Goal: Task Accomplishment & Management: Complete application form

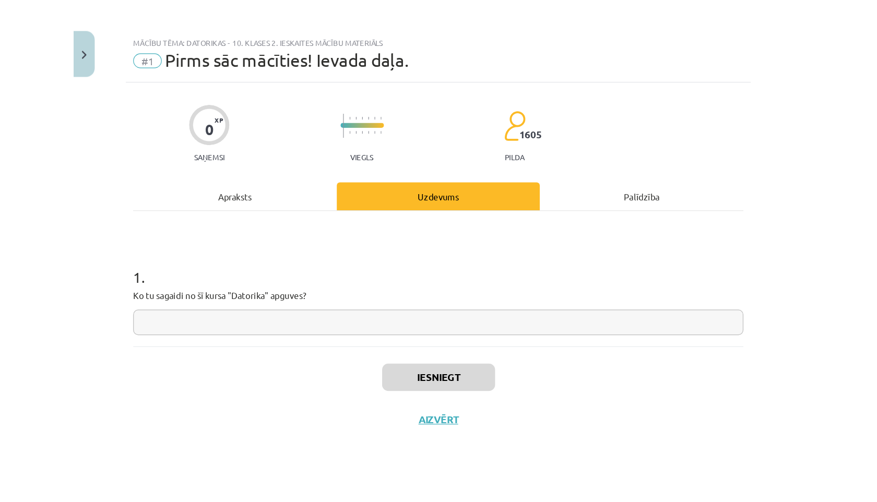
scroll to position [144, 0]
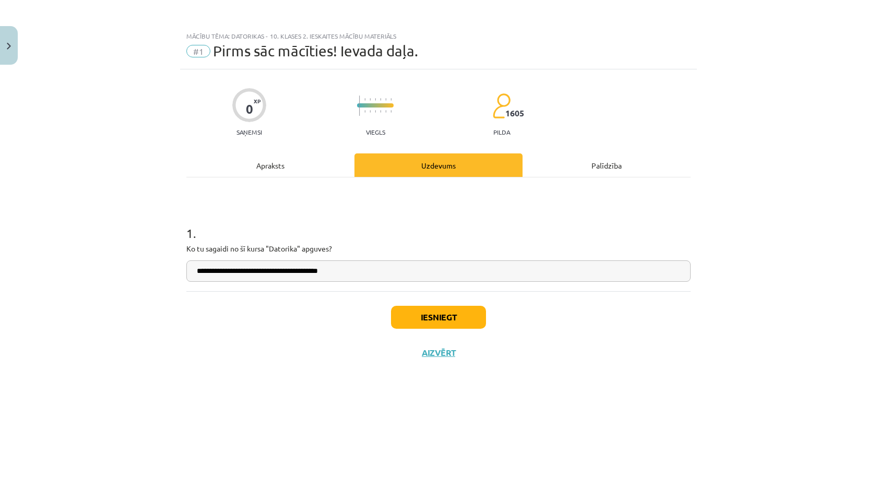
type input "**********"
click at [424, 318] on button "Iesniegt" at bounding box center [438, 317] width 95 height 23
click at [87, 192] on div "**********" at bounding box center [438, 251] width 877 height 502
click at [613, 133] on div "**********" at bounding box center [438, 251] width 877 height 502
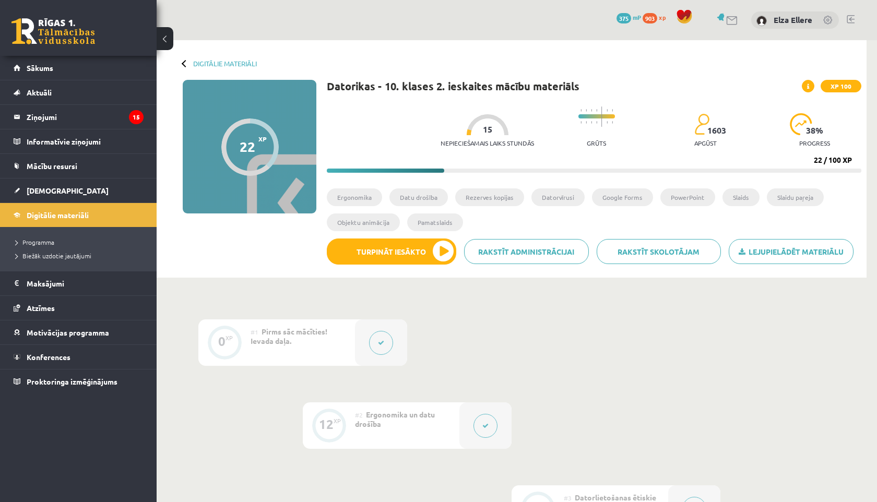
click at [388, 267] on div "Lejupielādēt materiālu Rakstīt skolotājam Rakstīt administrācijai Turpināt iesā…" at bounding box center [594, 256] width 535 height 34
click at [383, 258] on button "Turpināt iesākto" at bounding box center [391, 252] width 129 height 26
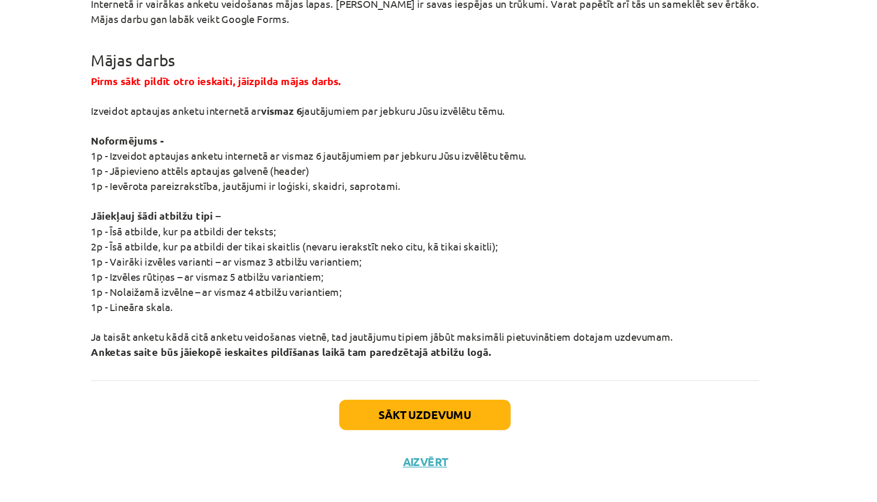
scroll to position [1849, 0]
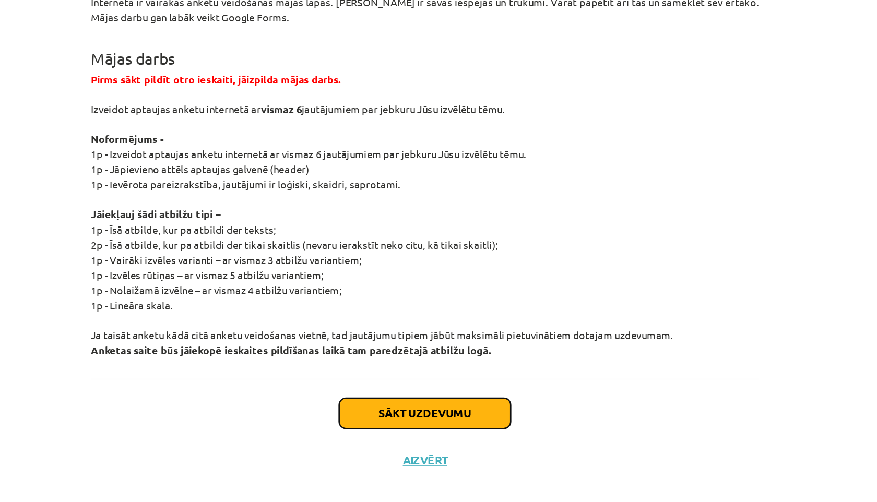
click at [410, 431] on button "Sākt uzdevumu" at bounding box center [438, 435] width 129 height 23
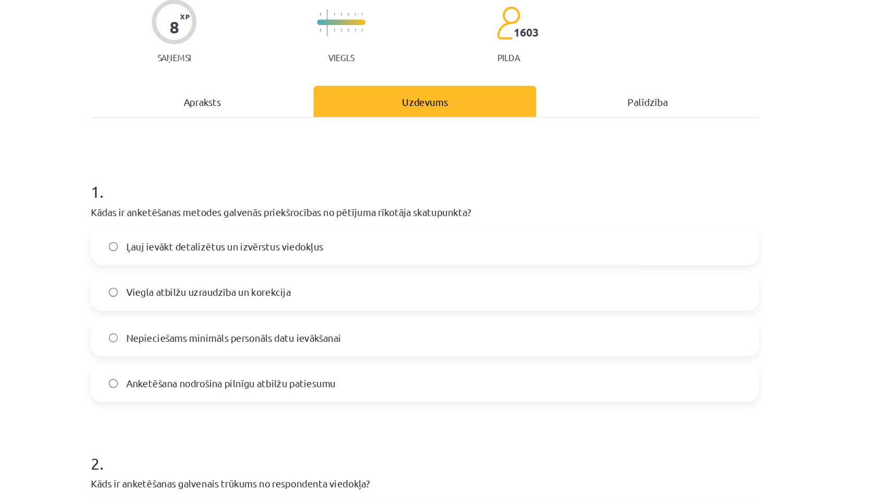
scroll to position [91, 0]
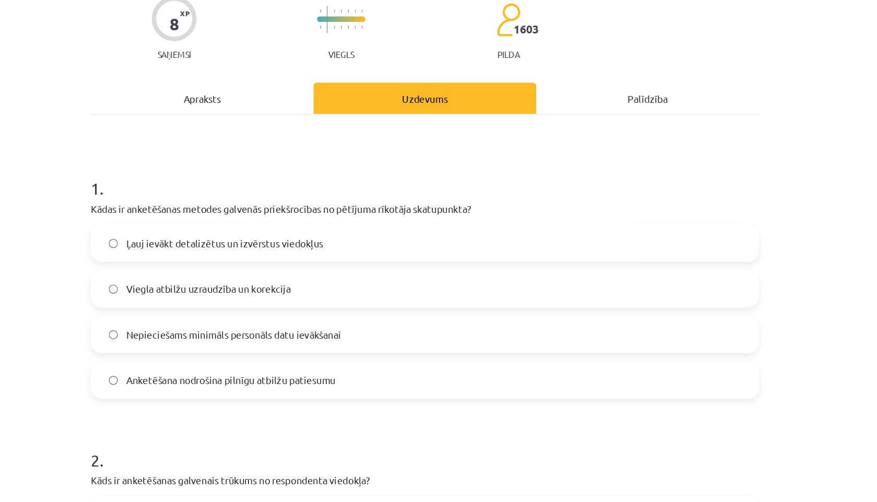
click at [253, 256] on span "Nepieciešams minimāls personāls datu ievākšanai" at bounding box center [294, 252] width 162 height 11
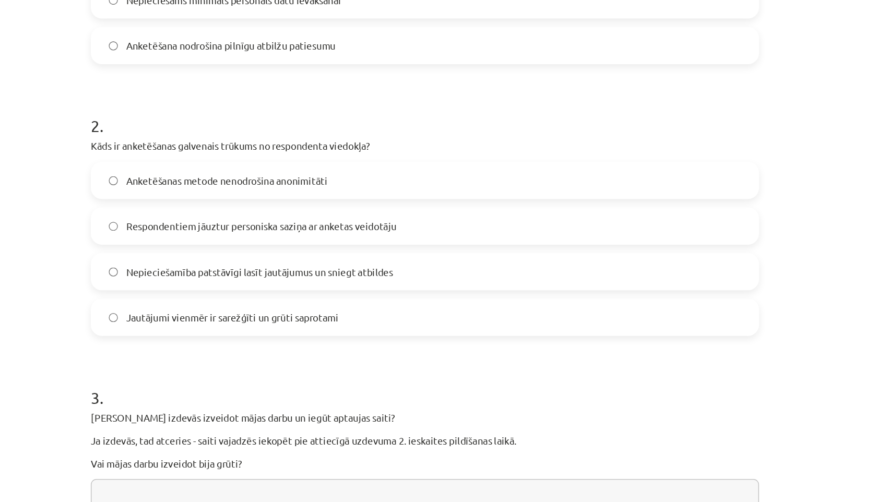
scroll to position [344, 0]
click at [240, 200] on span "Nepieciešamība patstāvīgi lasīt jautājumus un sniegt atbildes" at bounding box center [314, 204] width 202 height 11
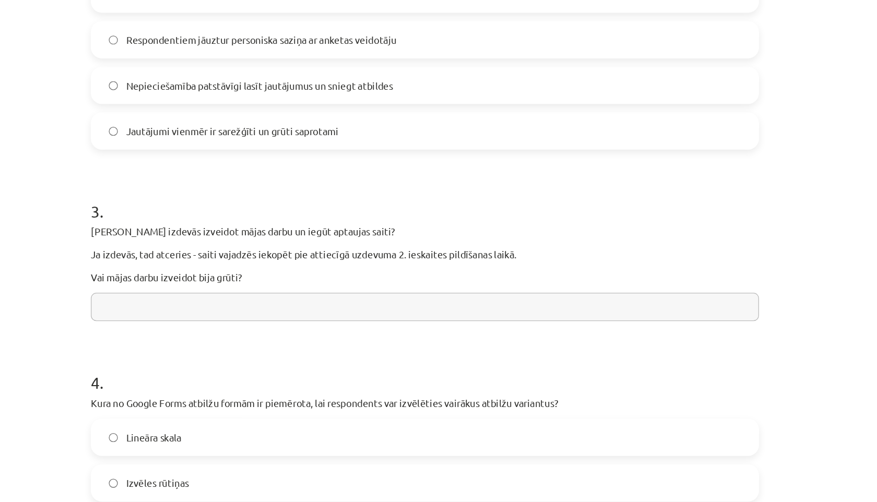
scroll to position [546, 0]
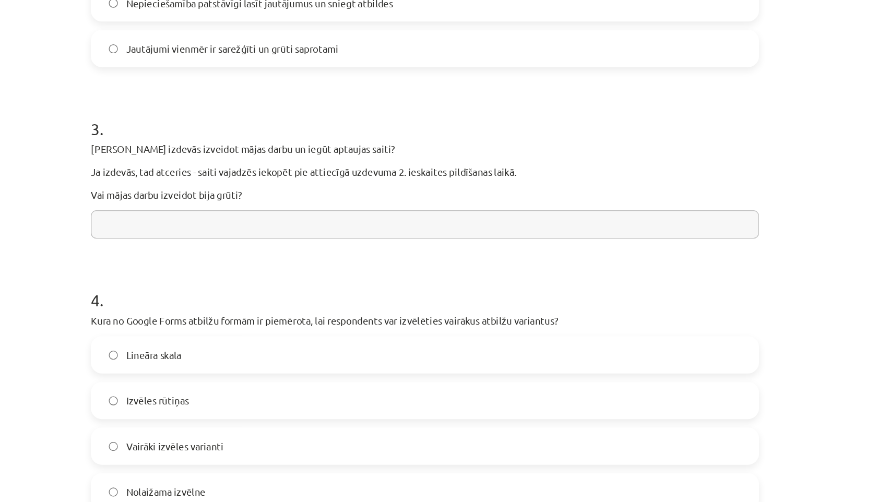
click at [227, 174] on input "text" at bounding box center [438, 169] width 504 height 21
click at [370, 171] on input "**********" at bounding box center [438, 169] width 504 height 21
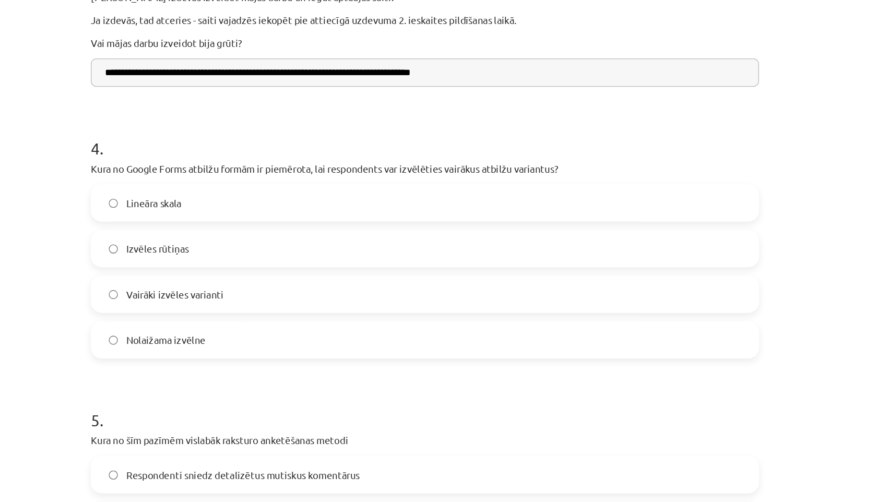
scroll to position [664, 0]
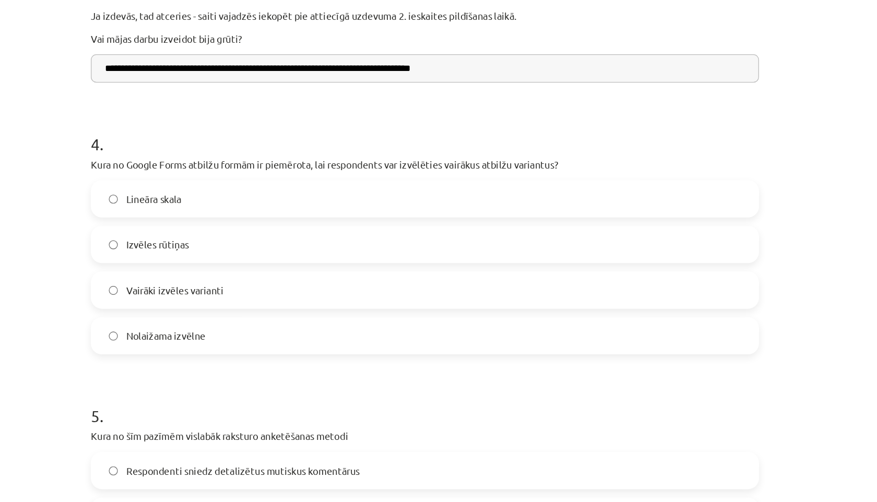
type input "**********"
click at [245, 223] on span "Vairāki izvēles varianti" at bounding box center [250, 219] width 74 height 11
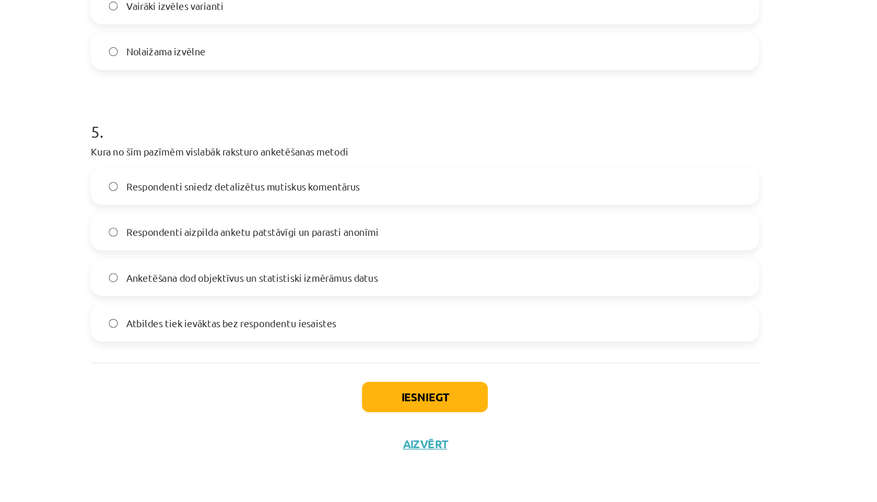
scroll to position [0, 0]
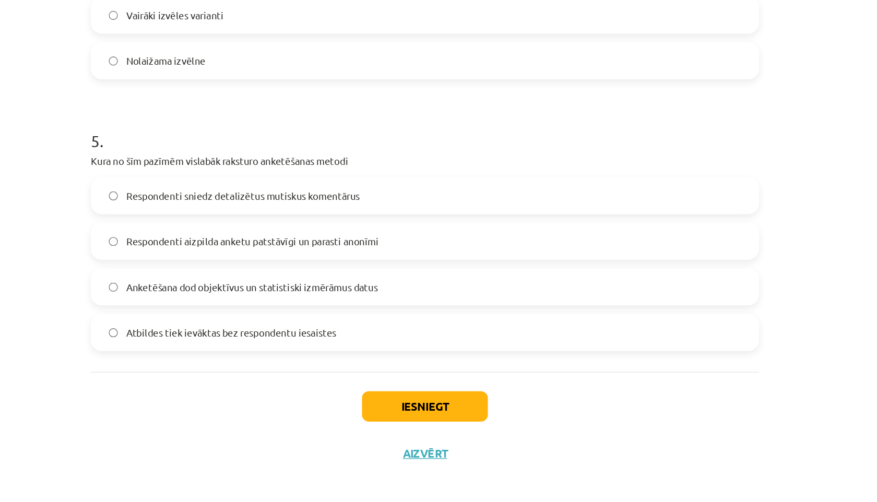
click at [253, 306] on label "Respondenti aizpilda anketu patstāvīgi un parasti anonīmi" at bounding box center [438, 298] width 502 height 26
click at [418, 427] on button "Iesniegt" at bounding box center [438, 422] width 95 height 23
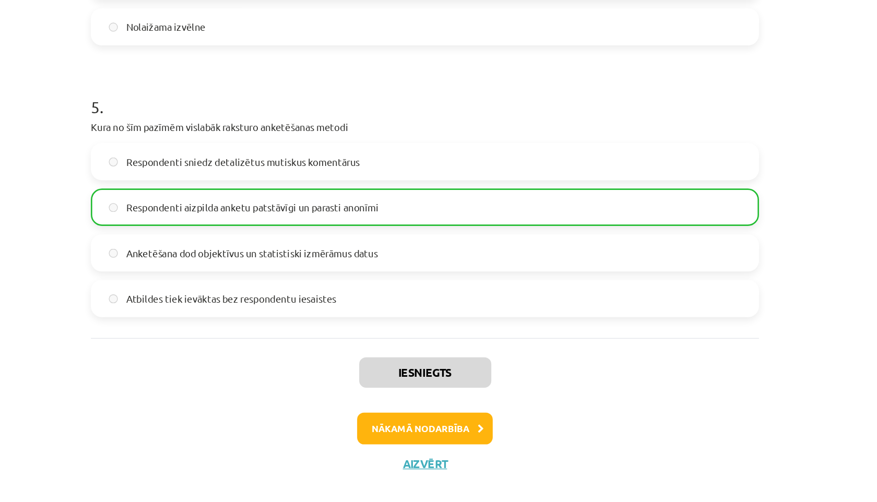
scroll to position [789, 0]
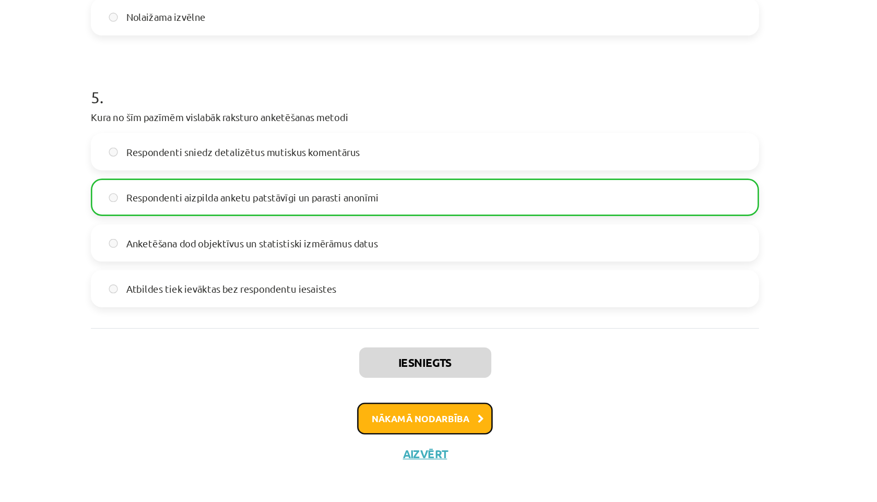
click at [410, 433] on button "Nākamā nodarbība" at bounding box center [438, 432] width 102 height 24
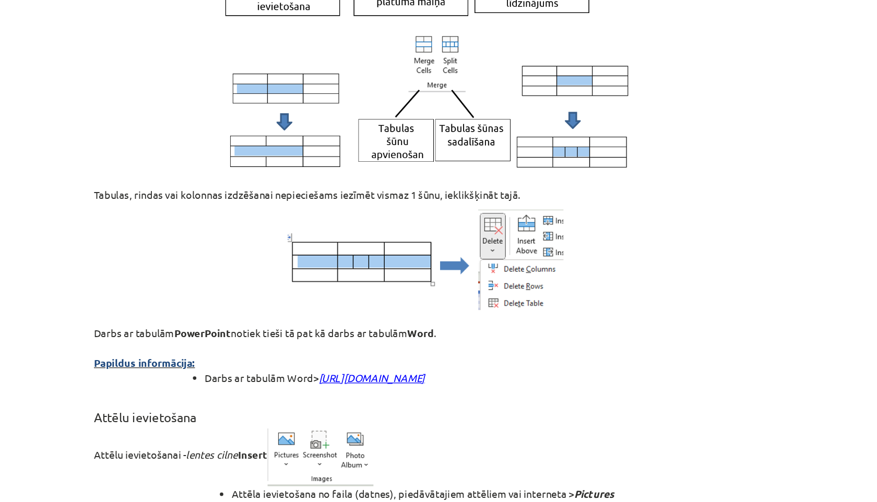
scroll to position [2992, 0]
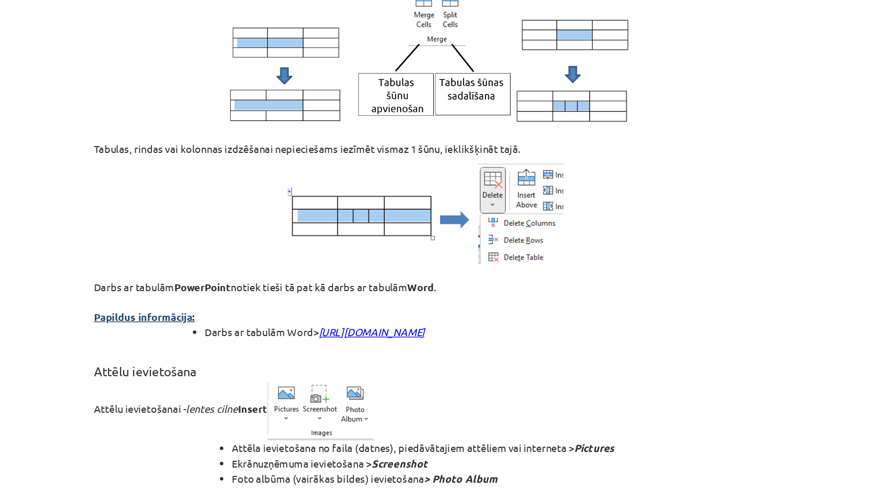
click at [168, 281] on div "Mācību tēma: Datorikas - 10. klases 2. ieskaites mācību materiāls #5 PowerPoint…" at bounding box center [438, 251] width 877 height 502
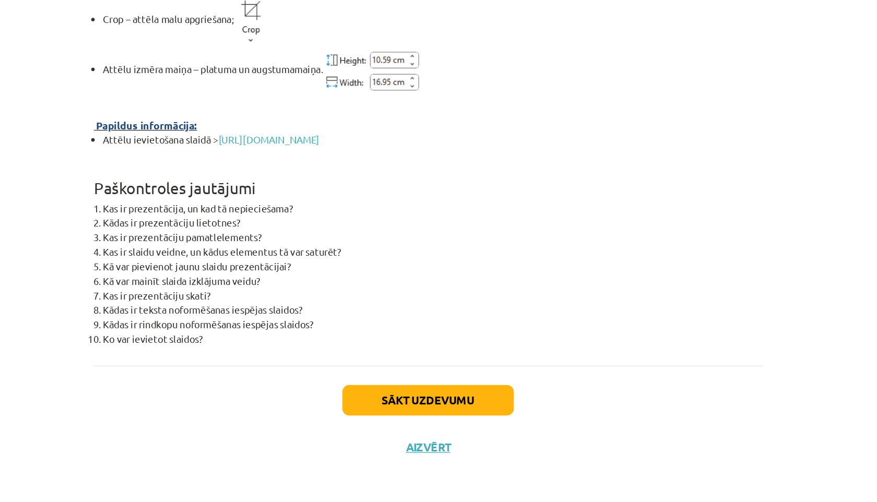
scroll to position [3660, 0]
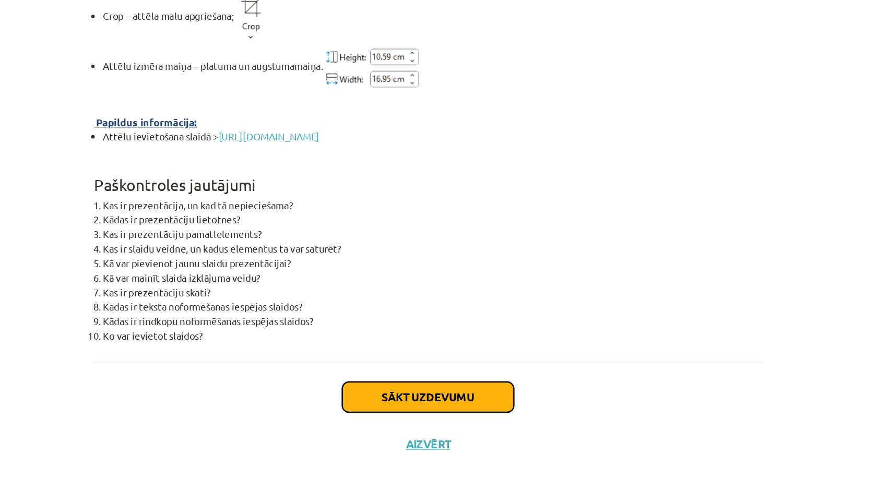
click at [380, 422] on button "Sākt uzdevumu" at bounding box center [438, 422] width 129 height 23
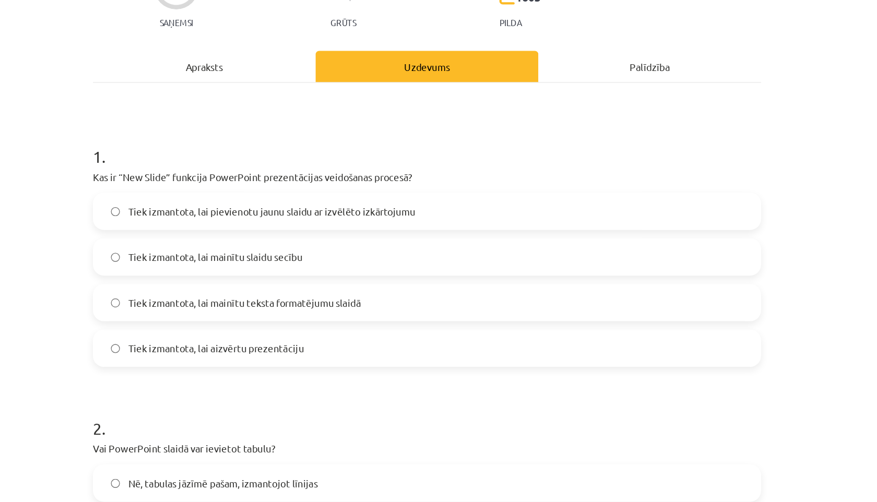
scroll to position [118, 0]
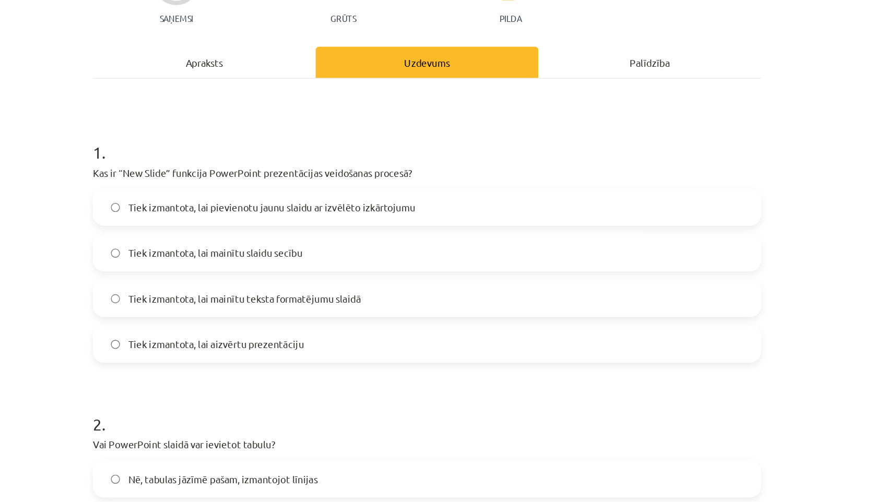
click at [249, 153] on span "Tiek izmantota, lai pievienotu jaunu slaidu ar izvēlēto izkārtojumu" at bounding box center [321, 156] width 217 height 11
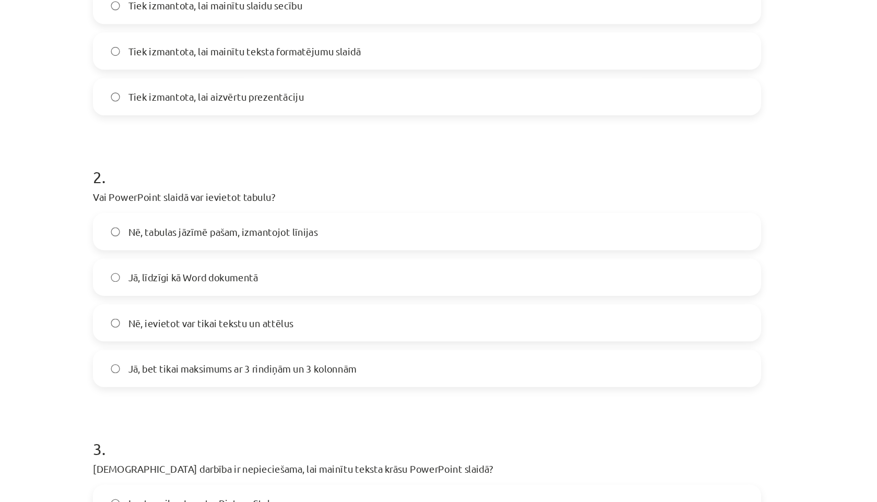
scroll to position [305, 0]
click at [221, 206] on span "Jā, līdzīgi kā Word dokumentā" at bounding box center [262, 209] width 98 height 11
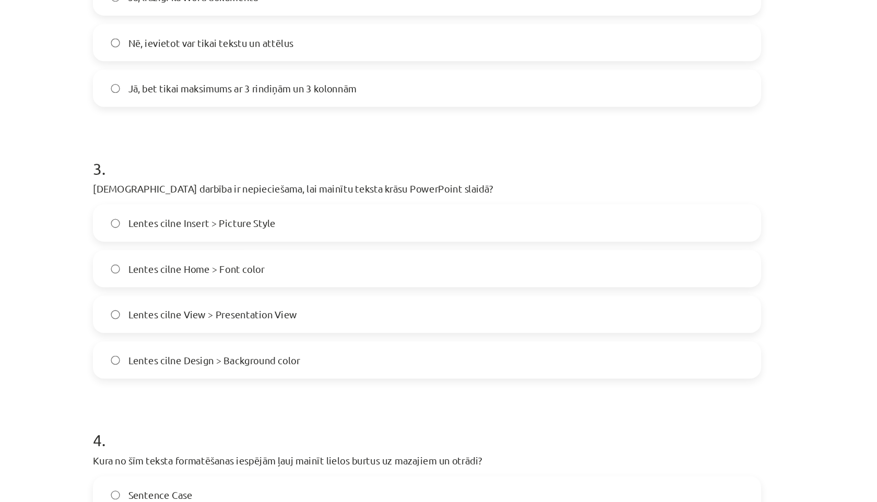
scroll to position [527, 0]
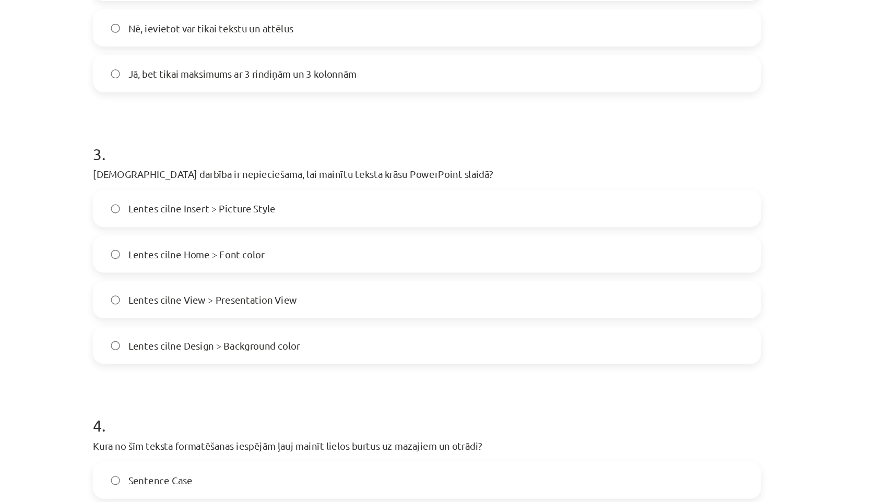
click at [240, 195] on span "Lentes cilne Home > Font color" at bounding box center [264, 192] width 103 height 11
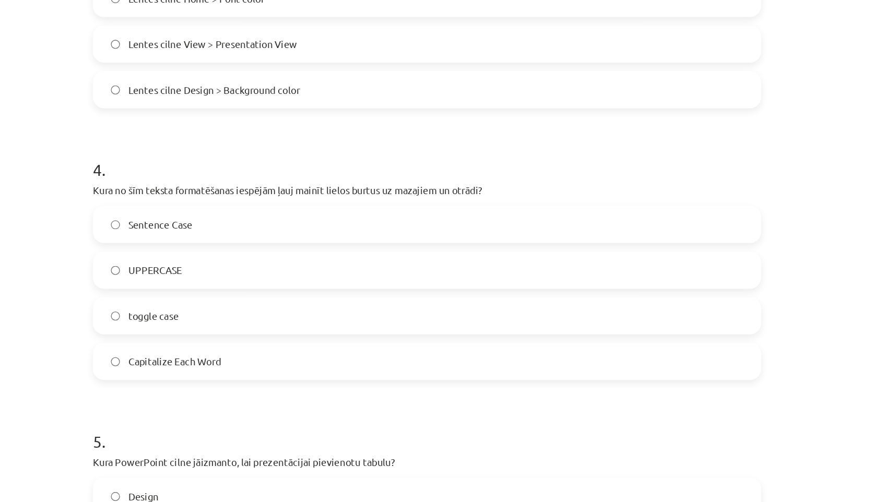
scroll to position [725, 0]
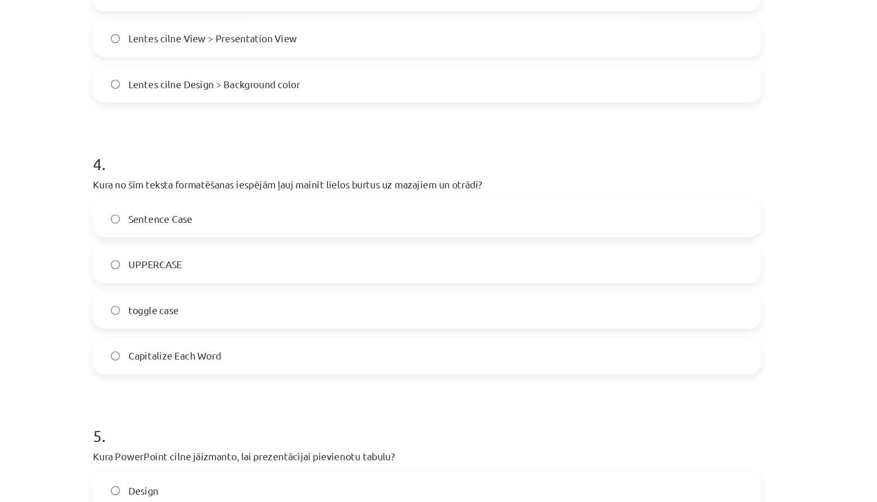
click at [222, 230] on span "toggle case" at bounding box center [232, 234] width 38 height 11
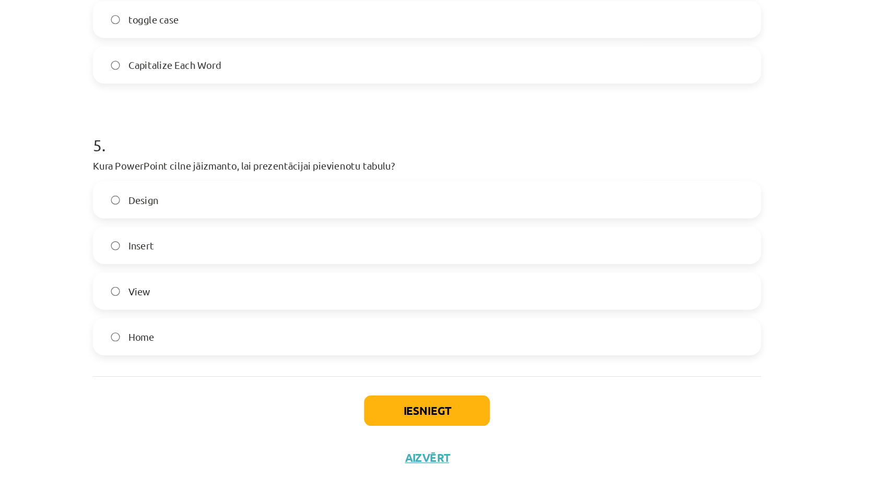
click at [251, 298] on label "Insert" at bounding box center [438, 298] width 502 height 26
click at [409, 425] on button "Iesniegt" at bounding box center [438, 422] width 95 height 23
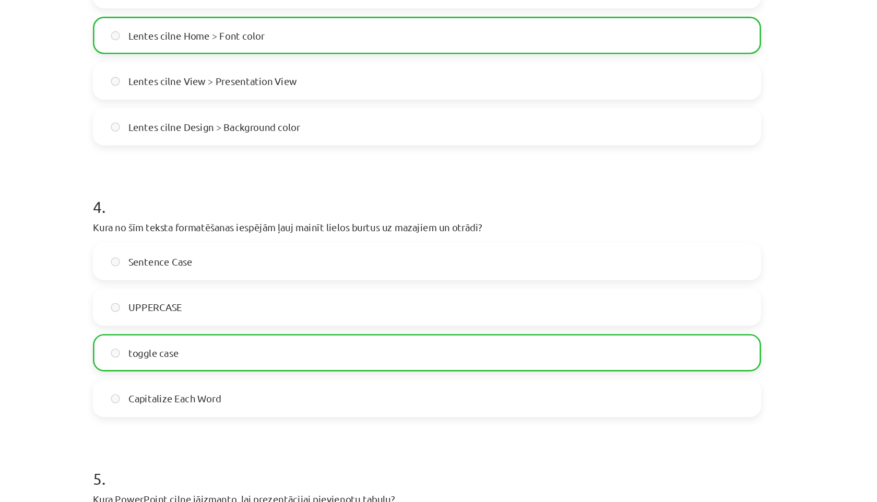
scroll to position [865, 0]
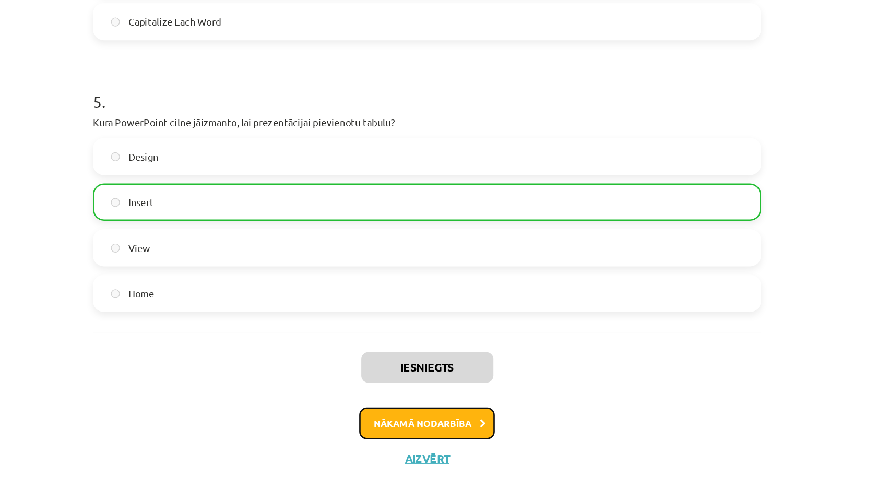
click at [404, 439] on button "Nākamā nodarbība" at bounding box center [438, 432] width 102 height 24
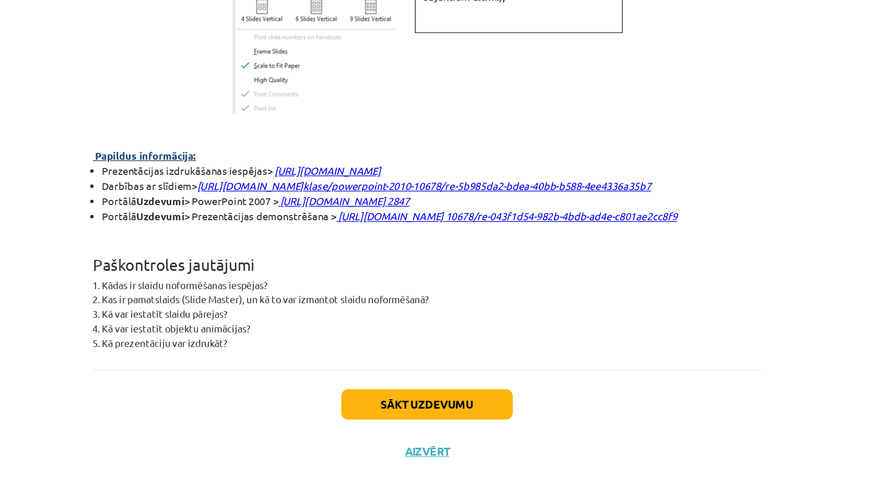
scroll to position [0, 0]
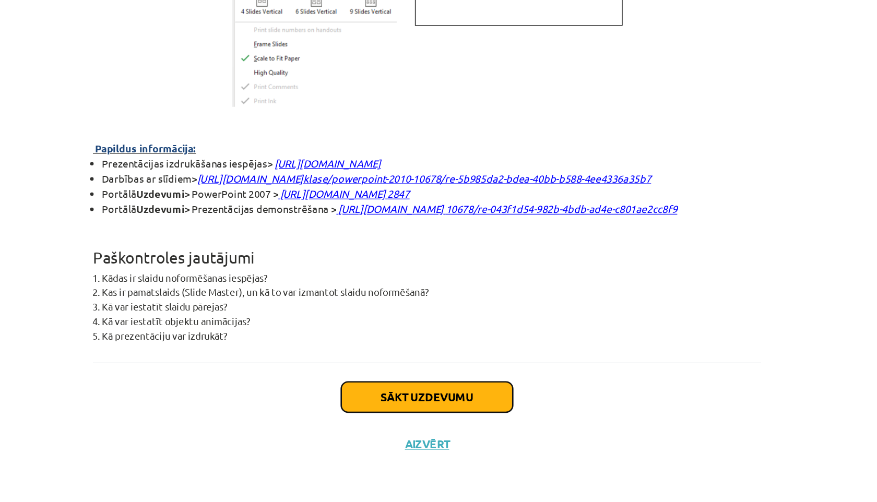
click at [397, 418] on button "Sākt uzdevumu" at bounding box center [438, 422] width 129 height 23
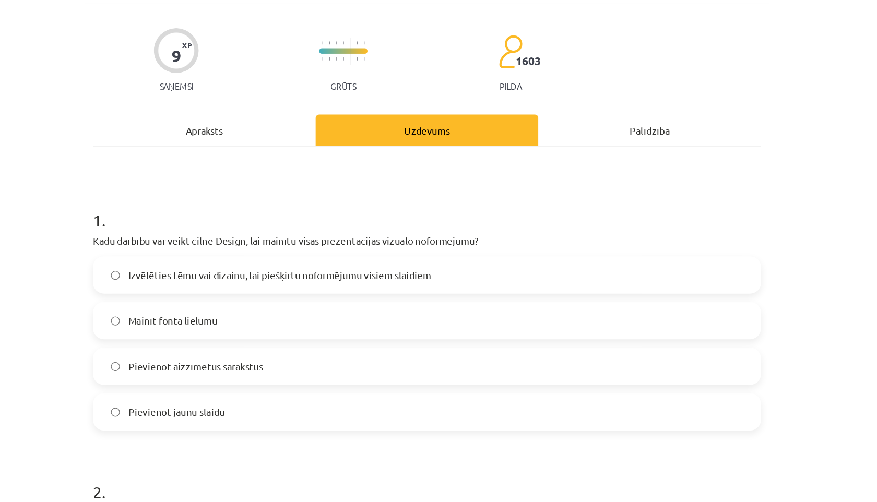
scroll to position [67, 0]
click at [391, 207] on span "Izvēlēties tēmu vai dizainu, lai piešķirtu noformējumu visiem slaidiem" at bounding box center [327, 207] width 229 height 11
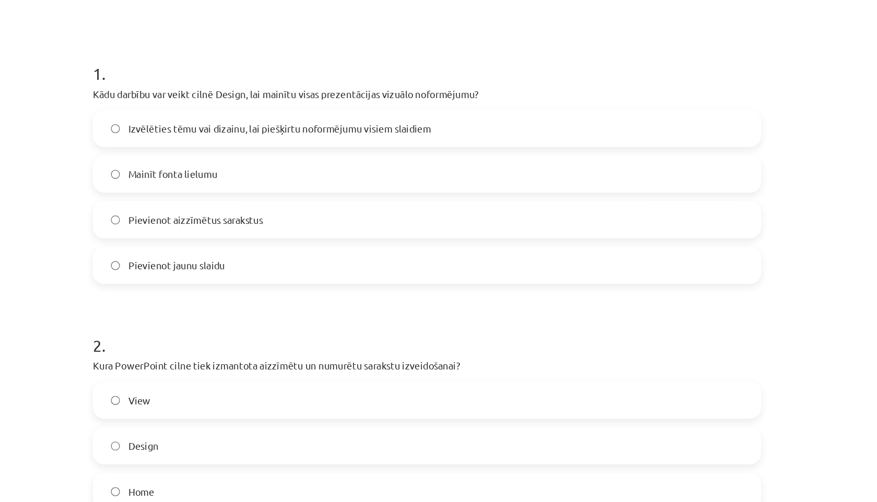
scroll to position [283, 0]
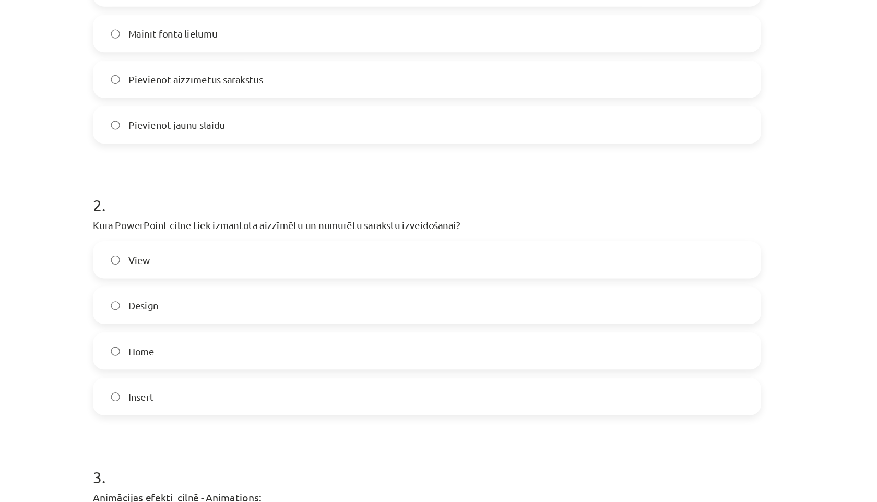
click at [230, 262] on span "Home" at bounding box center [223, 265] width 20 height 11
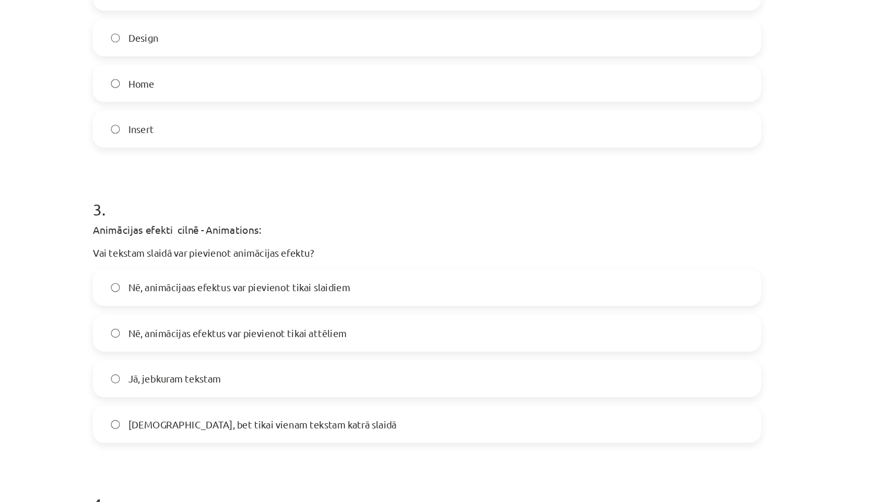
scroll to position [487, 0]
click at [248, 283] on span "Jā, jebkuram tekstam" at bounding box center [248, 284] width 70 height 11
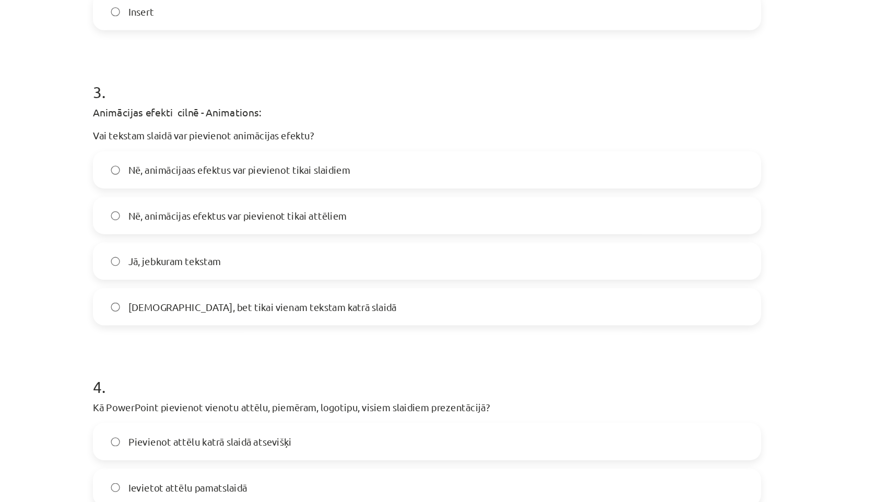
scroll to position [644, 0]
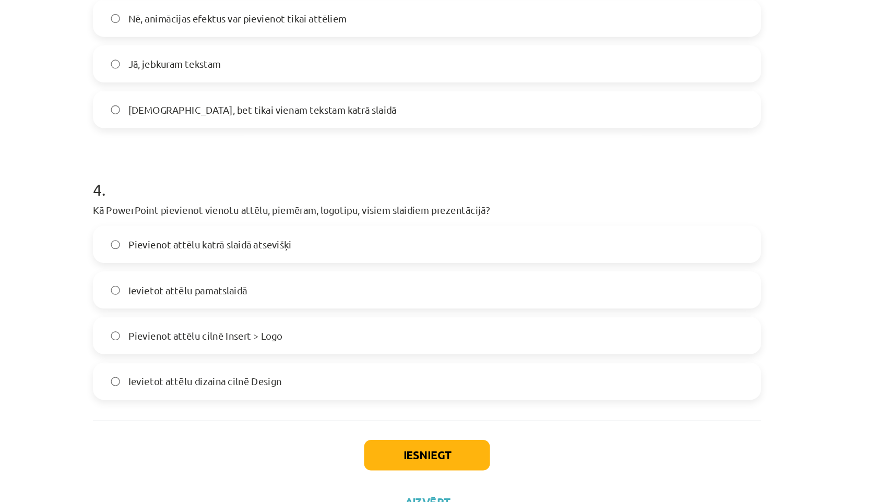
click at [298, 298] on span "Ievietot attēlu pamatslaidā" at bounding box center [258, 298] width 90 height 11
click at [434, 420] on button "Iesniegt" at bounding box center [438, 422] width 95 height 23
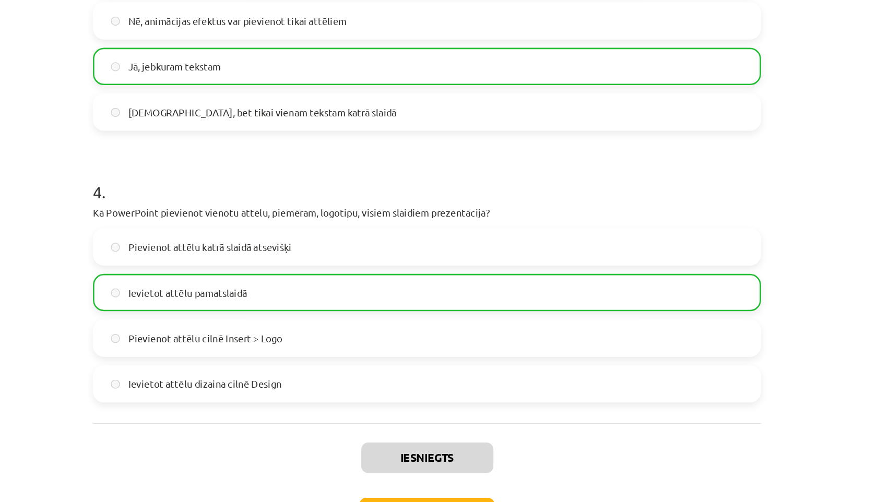
scroll to position [677, 0]
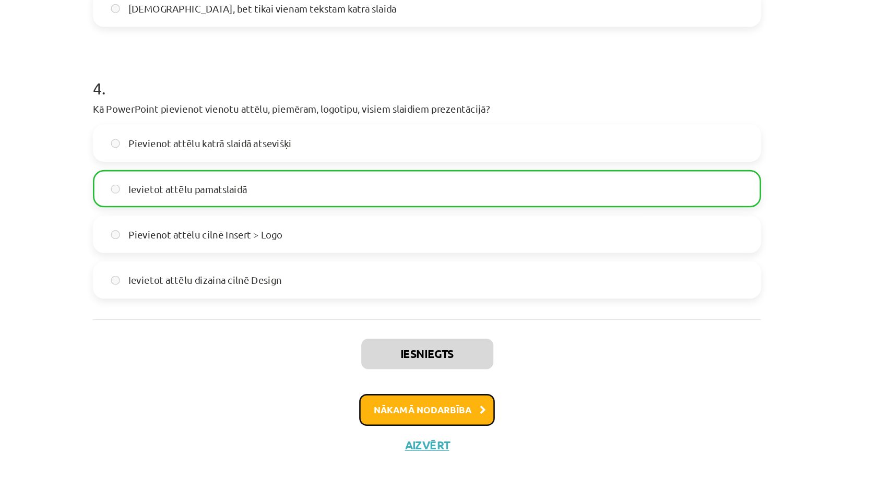
click at [423, 429] on button "Nākamā nodarbība" at bounding box center [438, 432] width 102 height 24
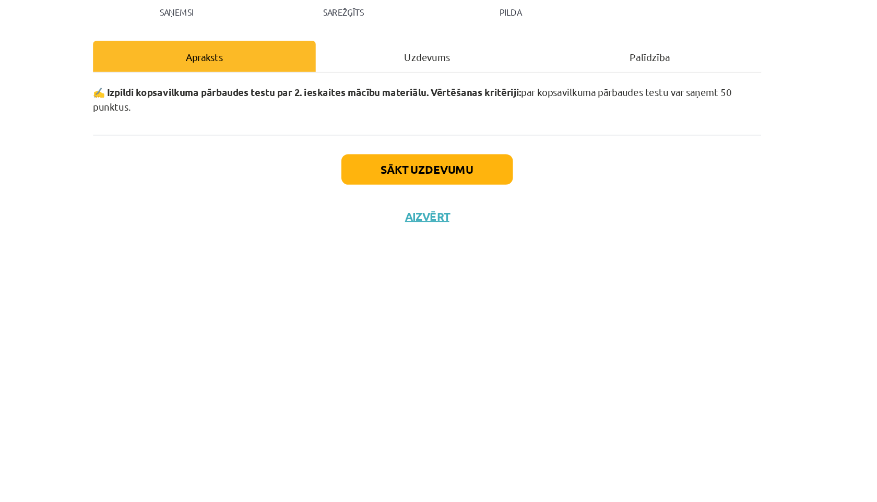
scroll to position [0, 0]
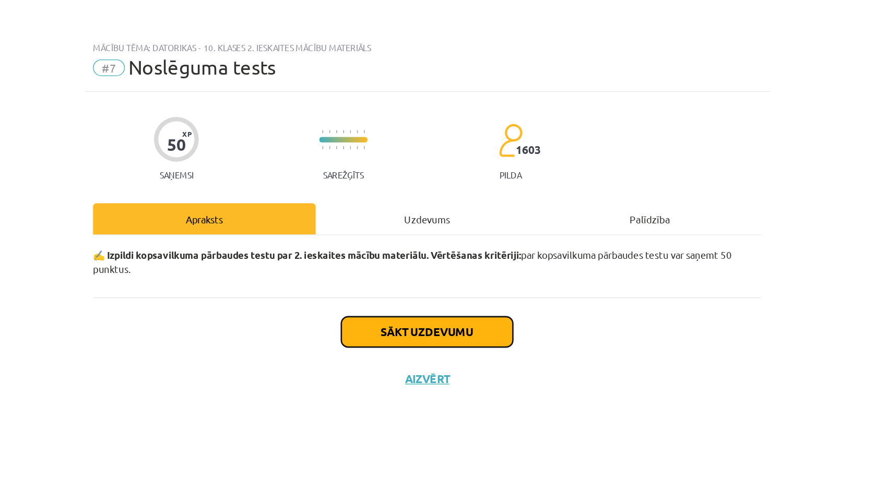
click at [437, 254] on button "Sākt uzdevumu" at bounding box center [438, 250] width 129 height 23
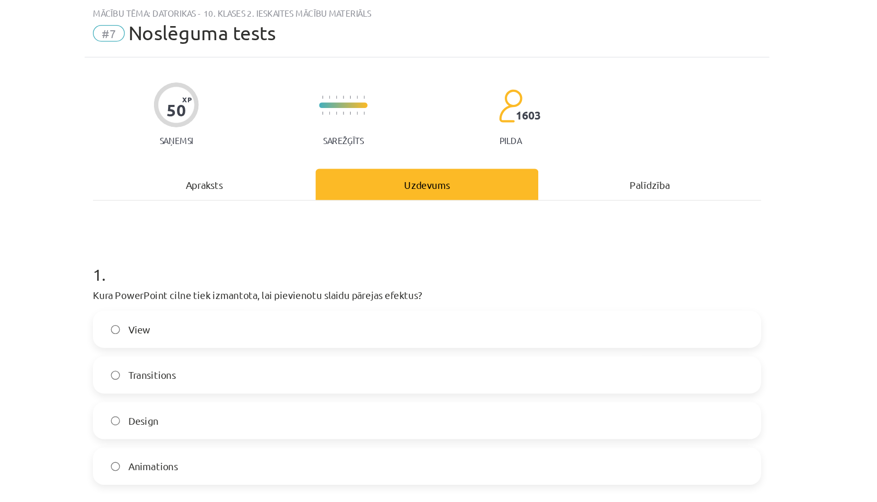
click at [232, 311] on span "Transitions" at bounding box center [231, 309] width 36 height 11
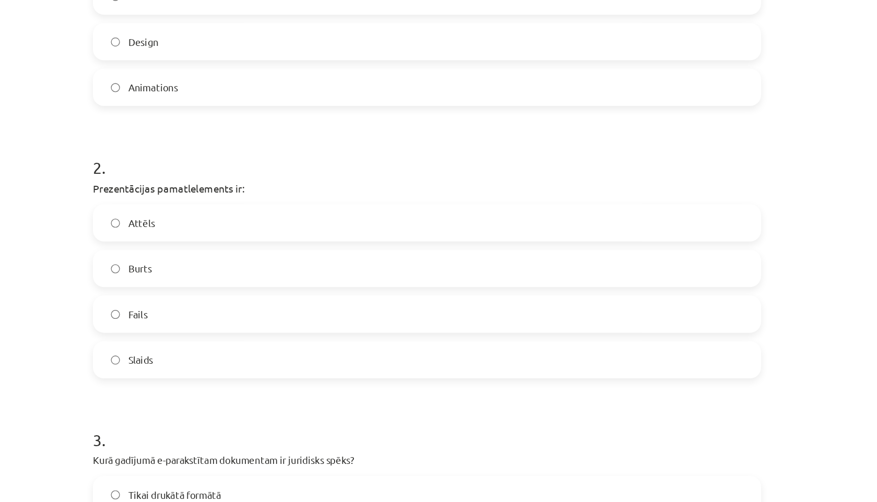
scroll to position [291, 0]
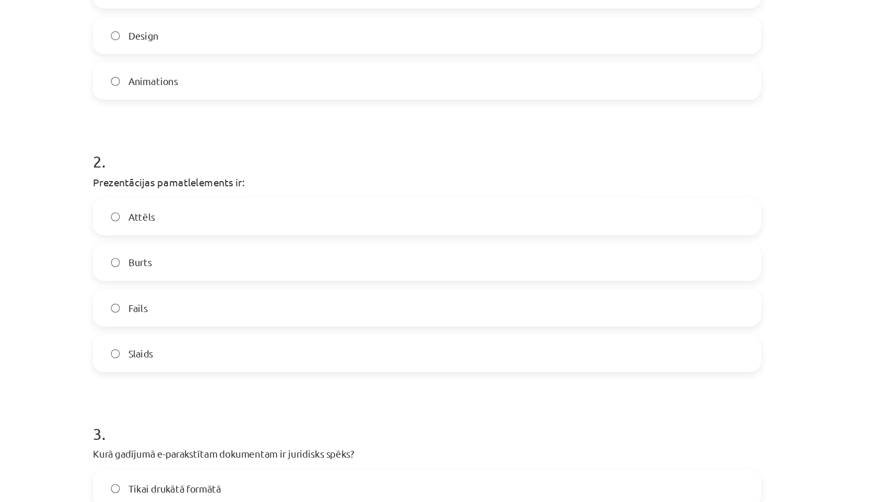
click at [221, 302] on label "Slaids" at bounding box center [438, 293] width 502 height 26
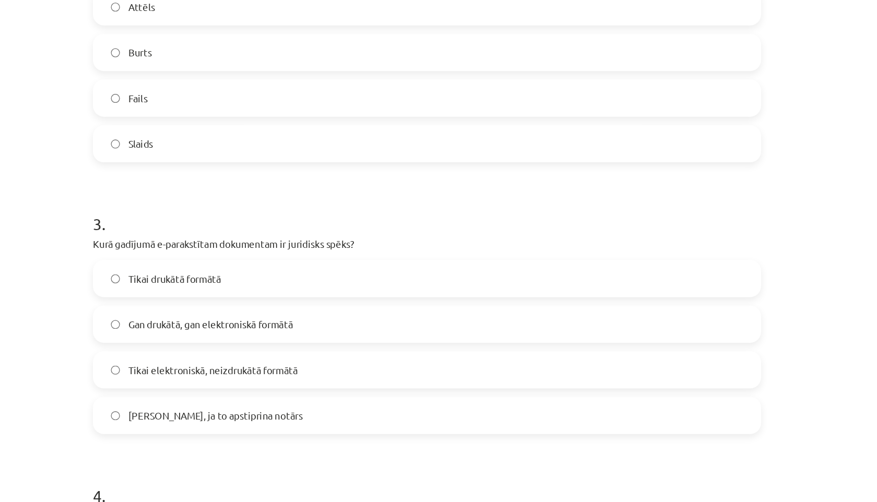
scroll to position [447, 0]
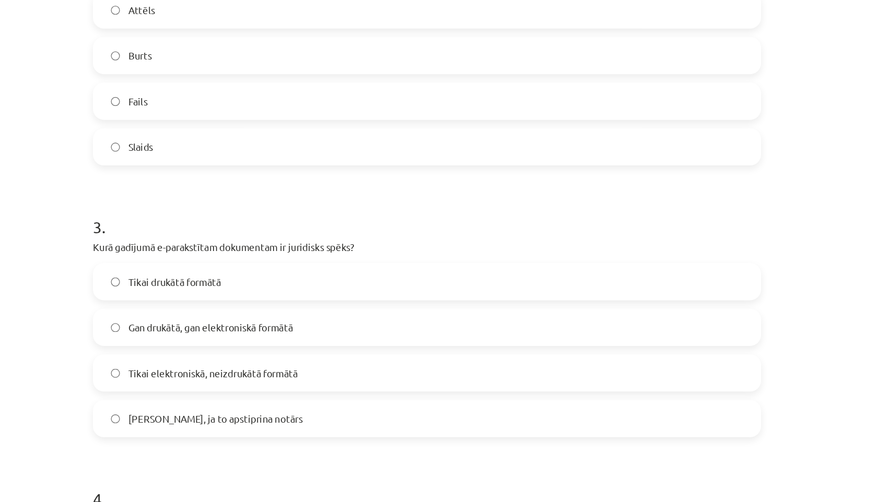
click at [255, 308] on span "Tikai elektroniskā, neizdrukātā formātā" at bounding box center [277, 307] width 128 height 11
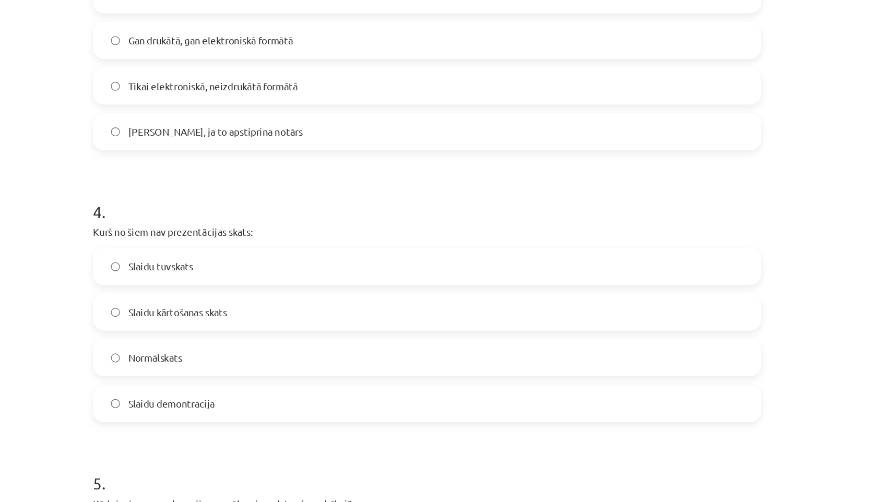
scroll to position [663, 0]
click at [229, 338] on label "Slaidu demontrācija" at bounding box center [438, 331] width 502 height 26
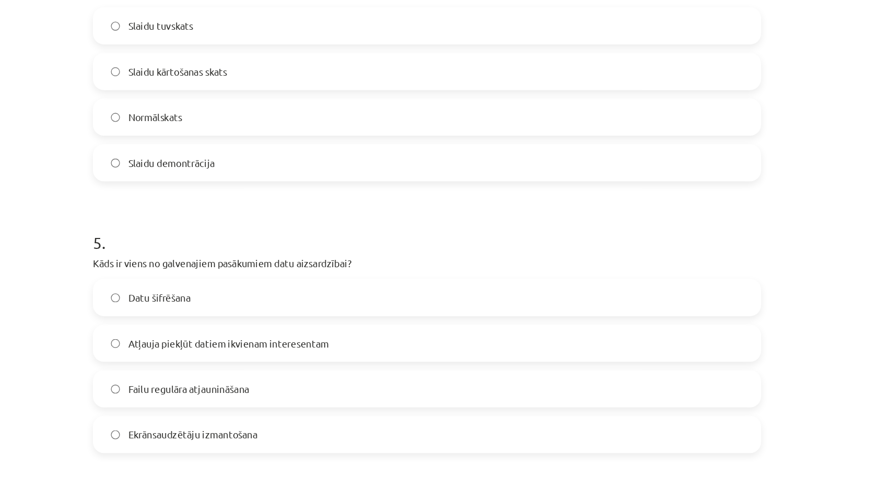
scroll to position [848, 0]
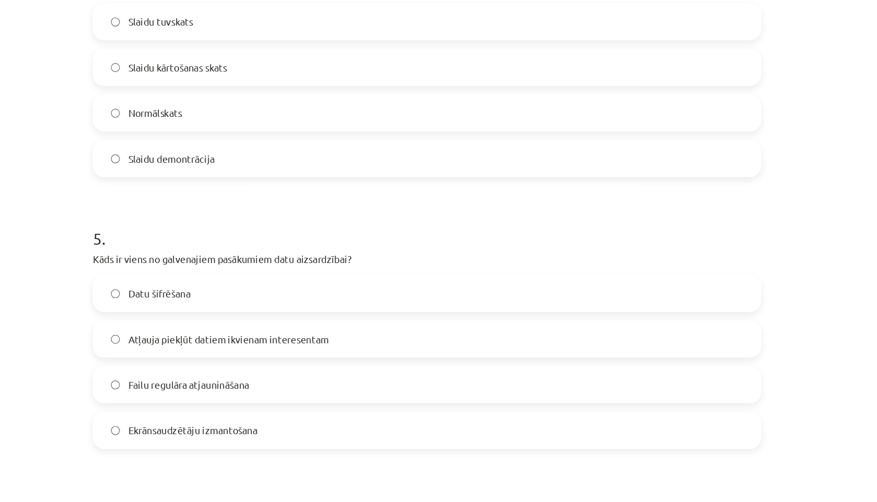
click at [312, 315] on label "Failu regulāra atjaunināšana" at bounding box center [438, 316] width 502 height 26
click at [234, 249] on span "Datu šifrēšana" at bounding box center [236, 247] width 47 height 11
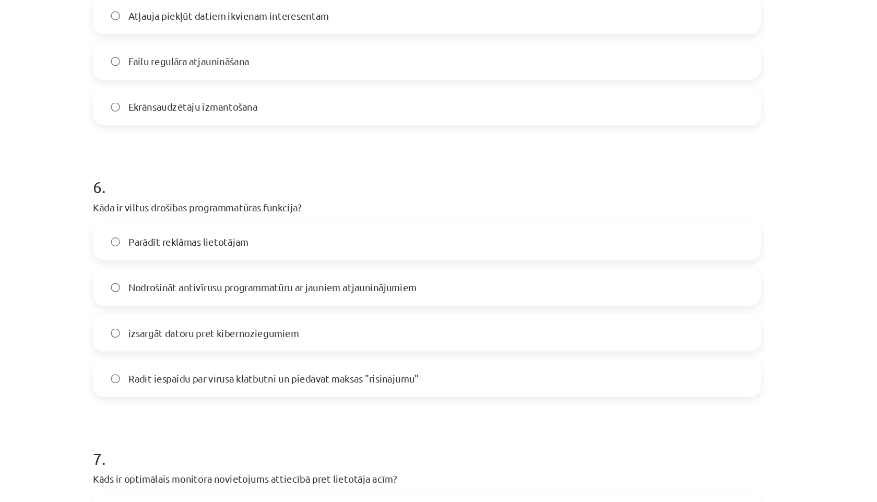
scroll to position [1093, 0]
click at [300, 307] on span "Radīt iespaidu par vīrusa klātbūtni un piedāvāt maksas "risinājumu"" at bounding box center [322, 311] width 219 height 11
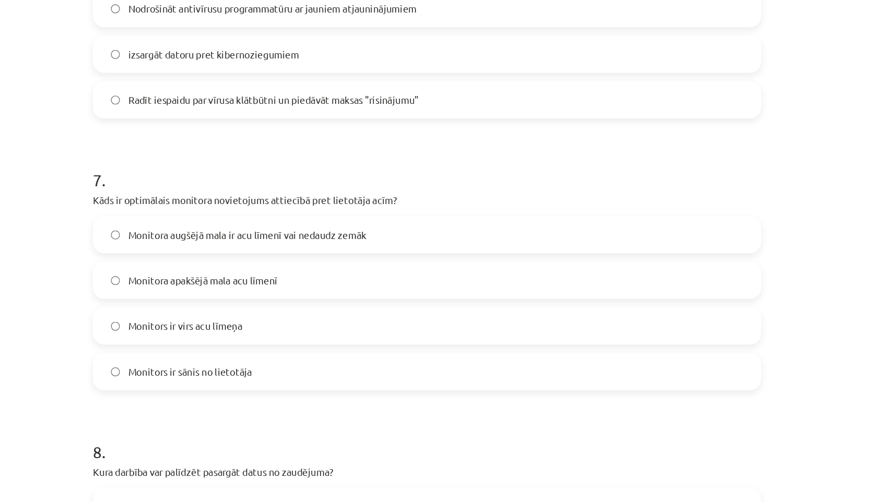
scroll to position [1302, 0]
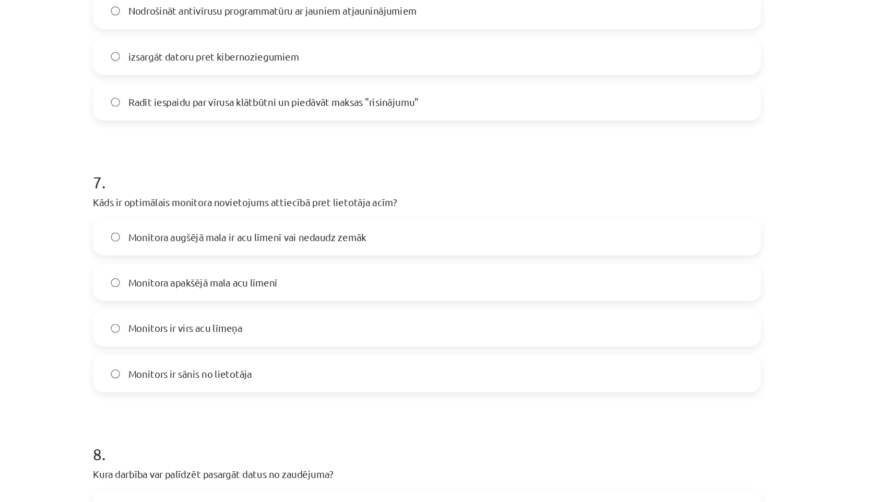
click at [250, 206] on span "Monitora augšējā mala ir acu līmenī vai nedaudz zemāk" at bounding box center [303, 204] width 180 height 11
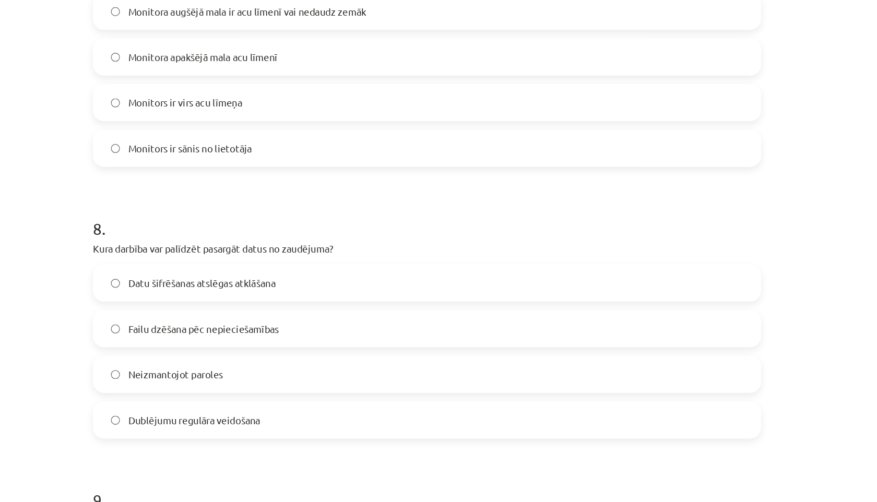
scroll to position [1473, 0]
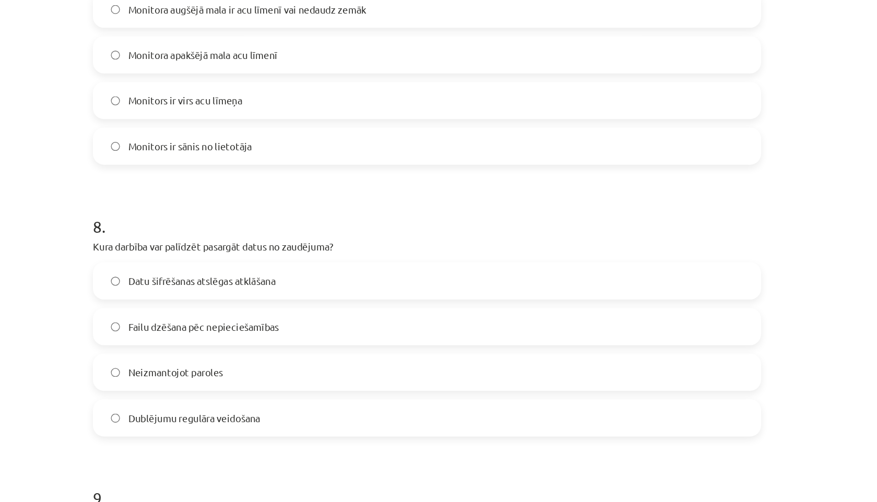
click at [284, 345] on span "Dublējumu regulāra veidošana" at bounding box center [263, 341] width 100 height 11
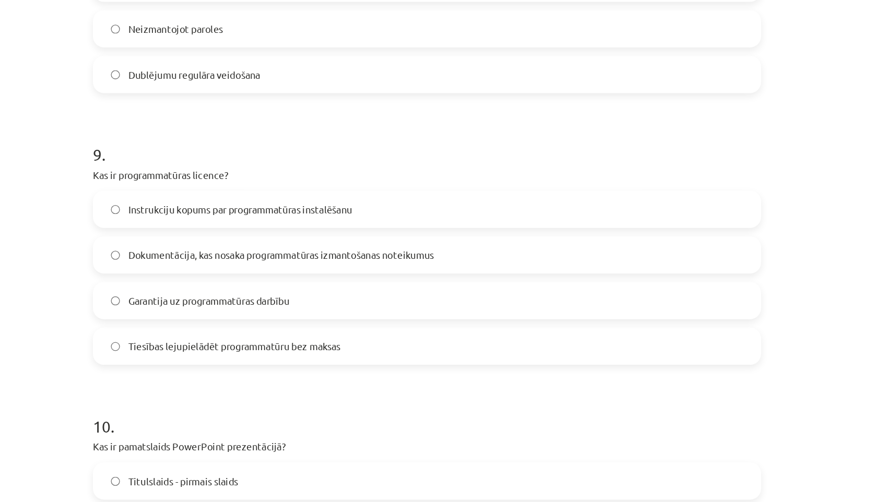
scroll to position [1731, 0]
click at [437, 221] on span "Dokumentācija, kas nosaka programmatūras izmantošanas noteikumus" at bounding box center [328, 220] width 231 height 11
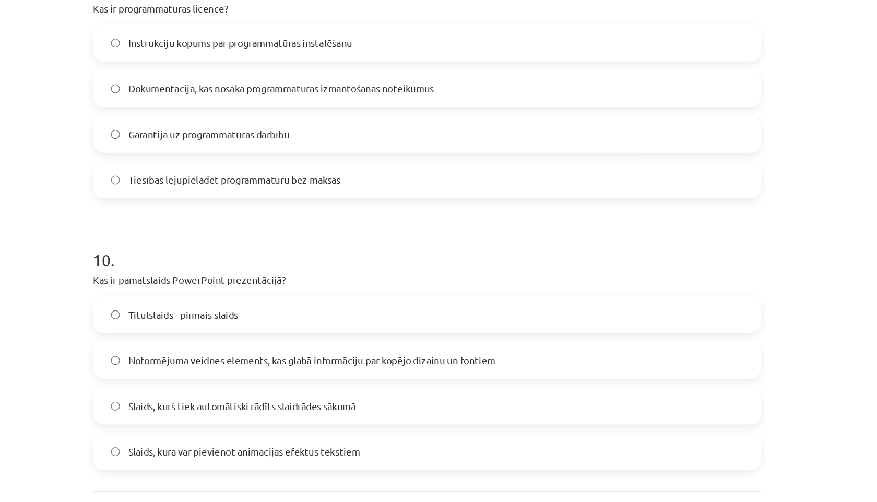
click at [271, 297] on span "Noformējuma veidnes elements, kas glabā informāciju par kopējo dizainu un fonti…" at bounding box center [351, 298] width 277 height 11
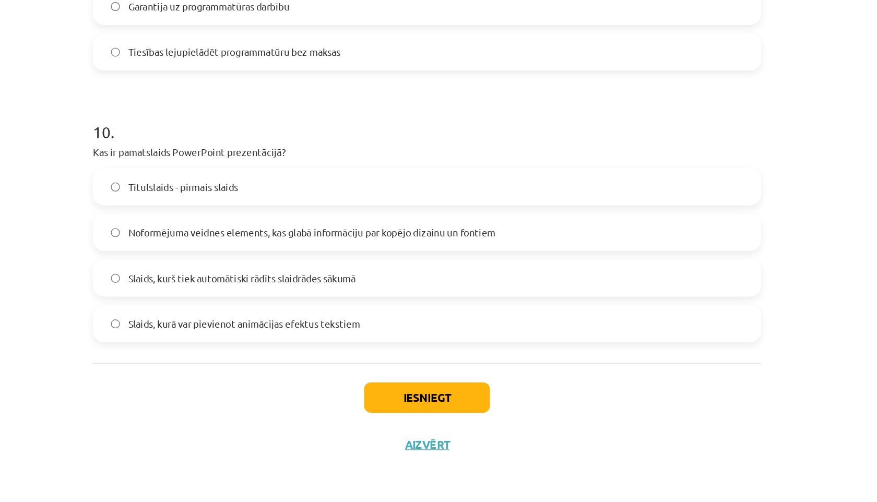
scroll to position [0, 0]
click at [448, 424] on button "Iesniegt" at bounding box center [438, 422] width 95 height 23
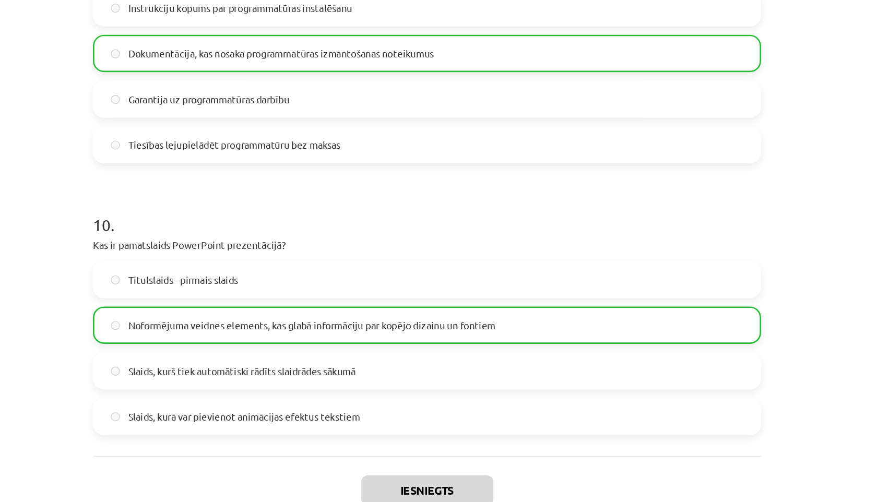
scroll to position [1891, 0]
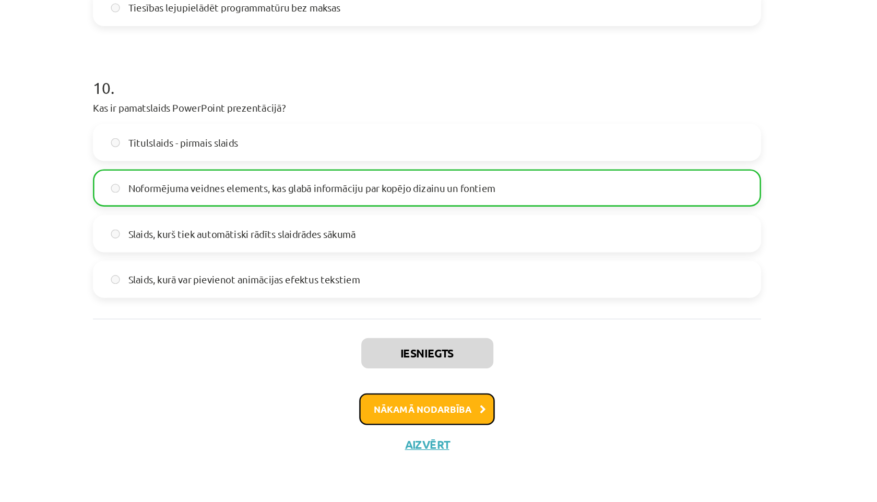
click at [445, 437] on button "Nākamā nodarbība" at bounding box center [438, 432] width 102 height 24
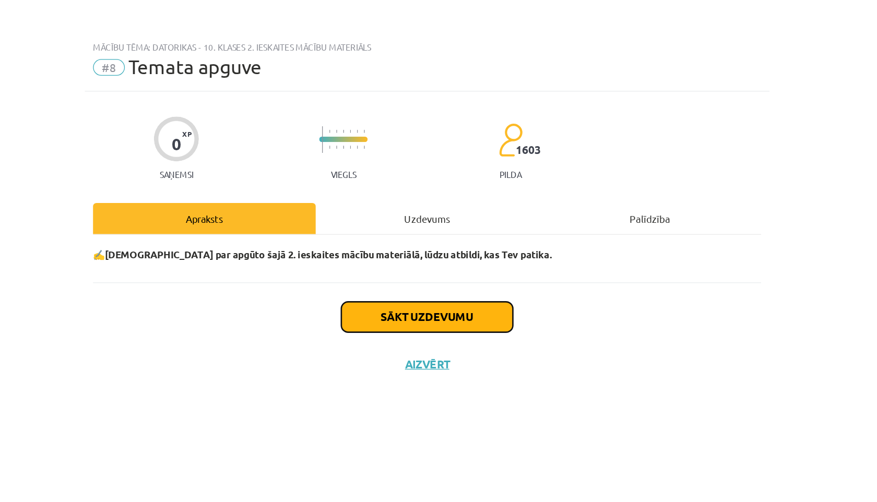
click at [401, 243] on button "Sākt uzdevumu" at bounding box center [438, 239] width 129 height 23
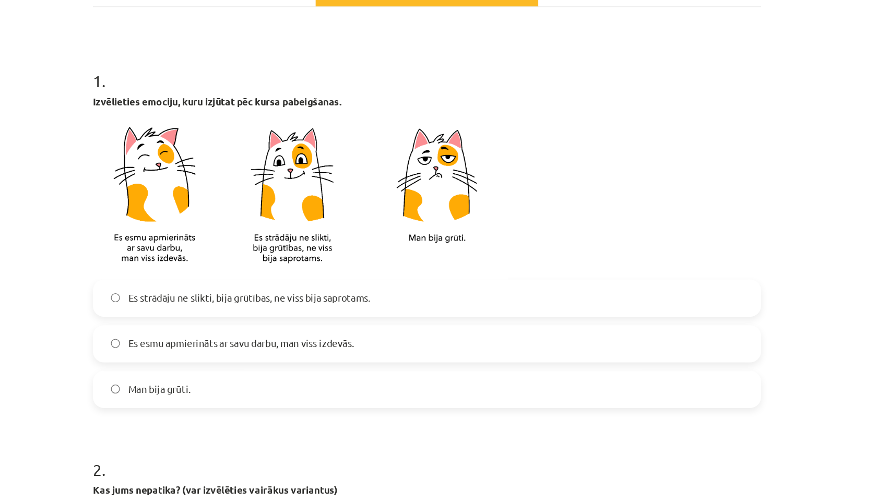
scroll to position [147, 0]
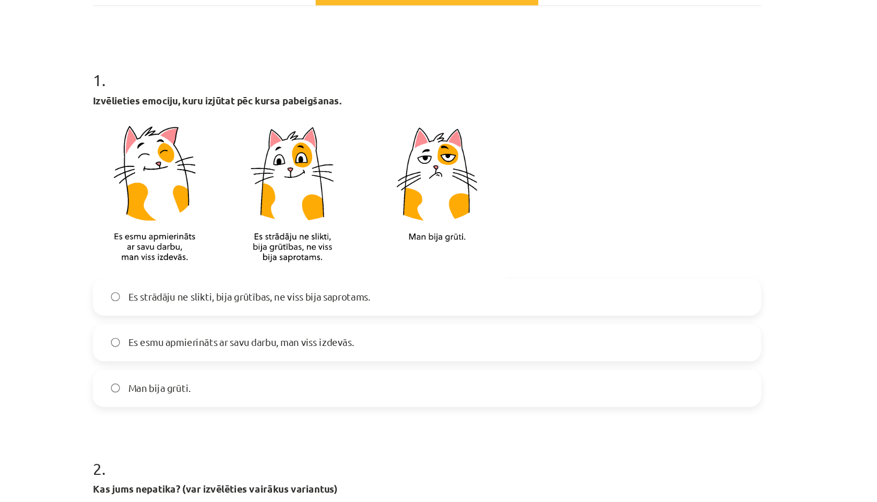
click at [278, 291] on label "Es esmu apmierināts ar savu darbu, man viss izdevās." at bounding box center [438, 285] width 502 height 26
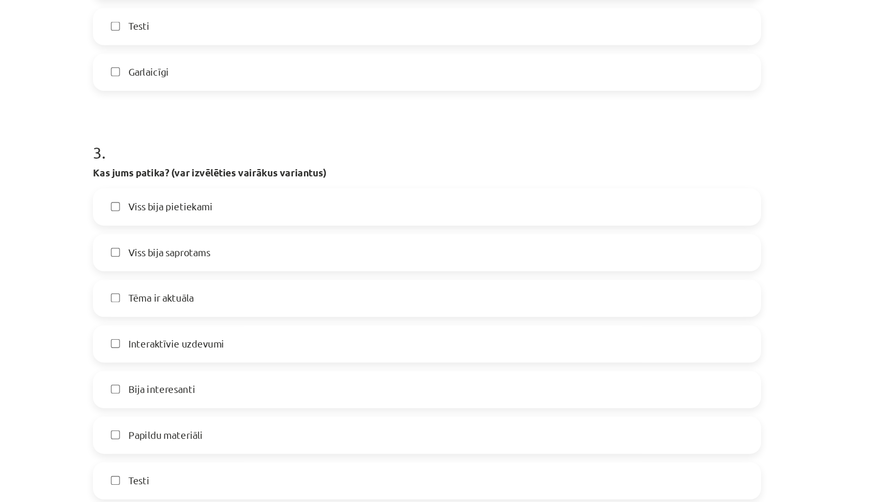
scroll to position [694, 0]
click at [235, 183] on span "Viss bija pietiekami" at bounding box center [245, 181] width 64 height 11
click at [236, 212] on span "Viss bija saprotams" at bounding box center [244, 216] width 62 height 11
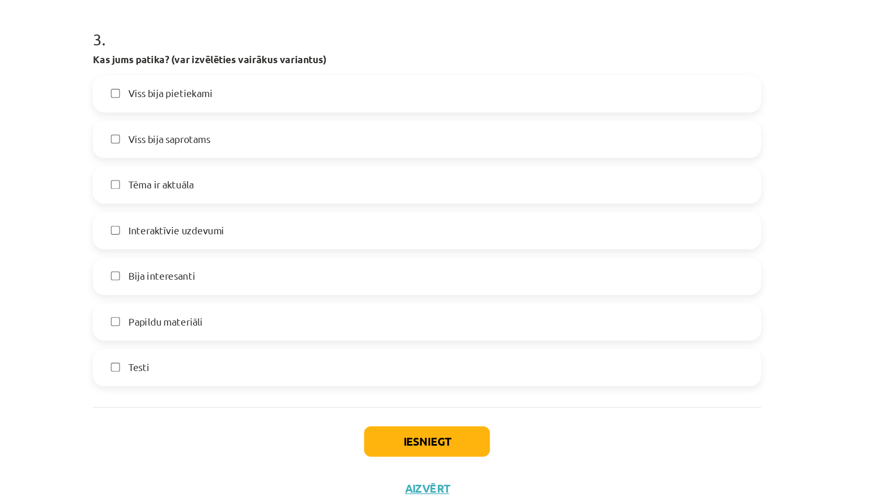
click at [233, 304] on label "Bija interesanti" at bounding box center [438, 299] width 502 height 26
click at [212, 365] on label "Testi" at bounding box center [438, 367] width 502 height 26
click at [416, 420] on button "Iesniegt" at bounding box center [438, 423] width 95 height 23
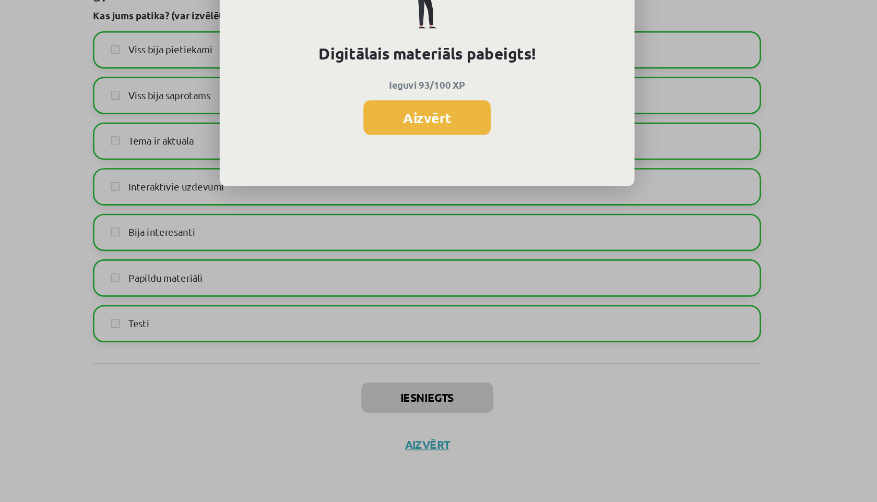
scroll to position [0, 0]
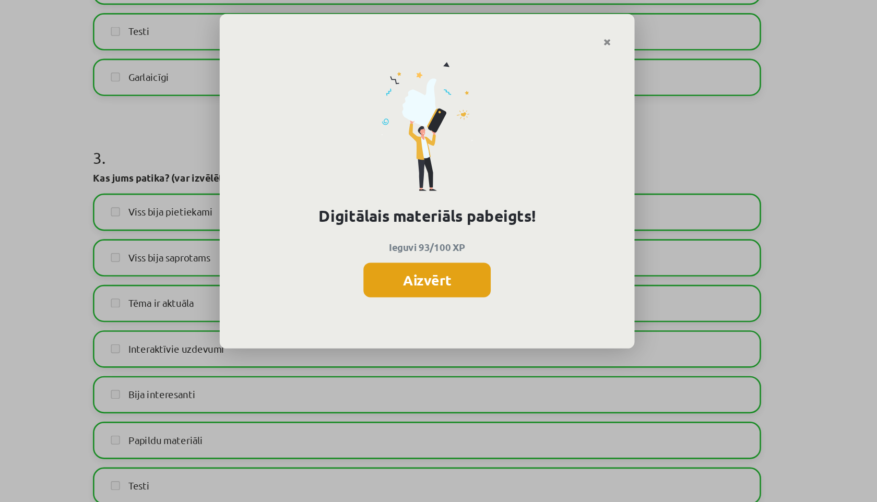
click at [424, 214] on button "Aizvērt" at bounding box center [439, 212] width 96 height 26
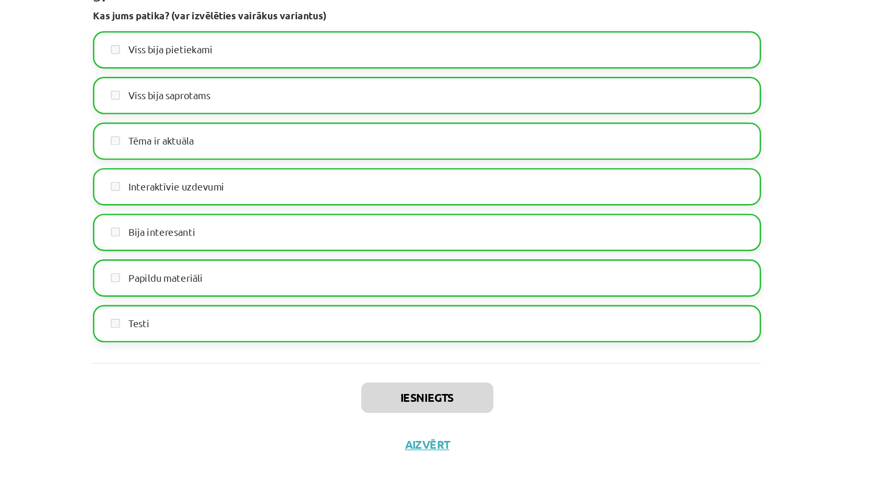
scroll to position [371, 0]
click at [430, 458] on button "Aizvērt" at bounding box center [439, 459] width 40 height 10
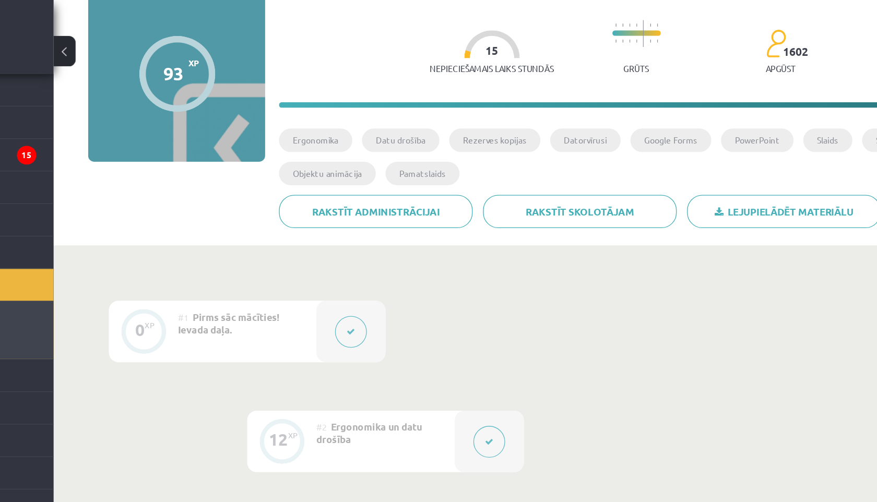
scroll to position [0, 0]
